Goal: Information Seeking & Learning: Learn about a topic

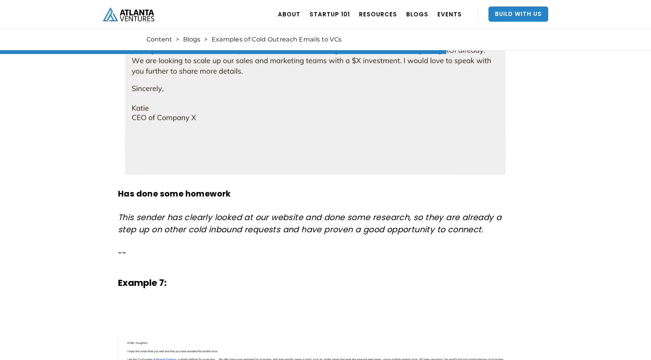
scroll to position [2543, 0]
drag, startPoint x: 386, startPoint y: 136, endPoint x: 306, endPoint y: 1, distance: 156.7
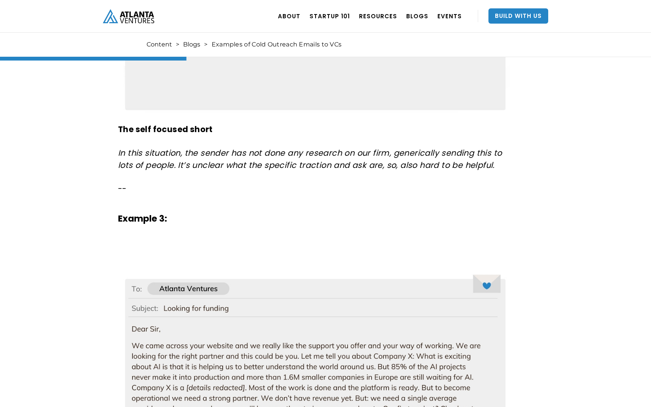
scroll to position [1056, 0]
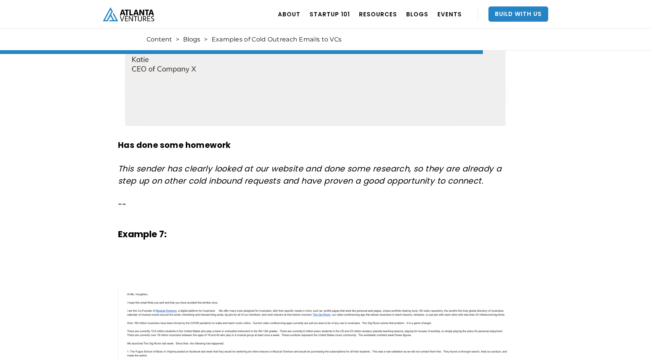
scroll to position [2589, 0]
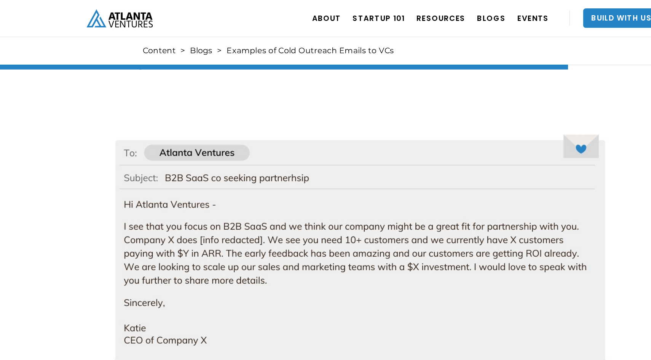
scroll to position [2352, 0]
